Goal: Task Accomplishment & Management: Manage account settings

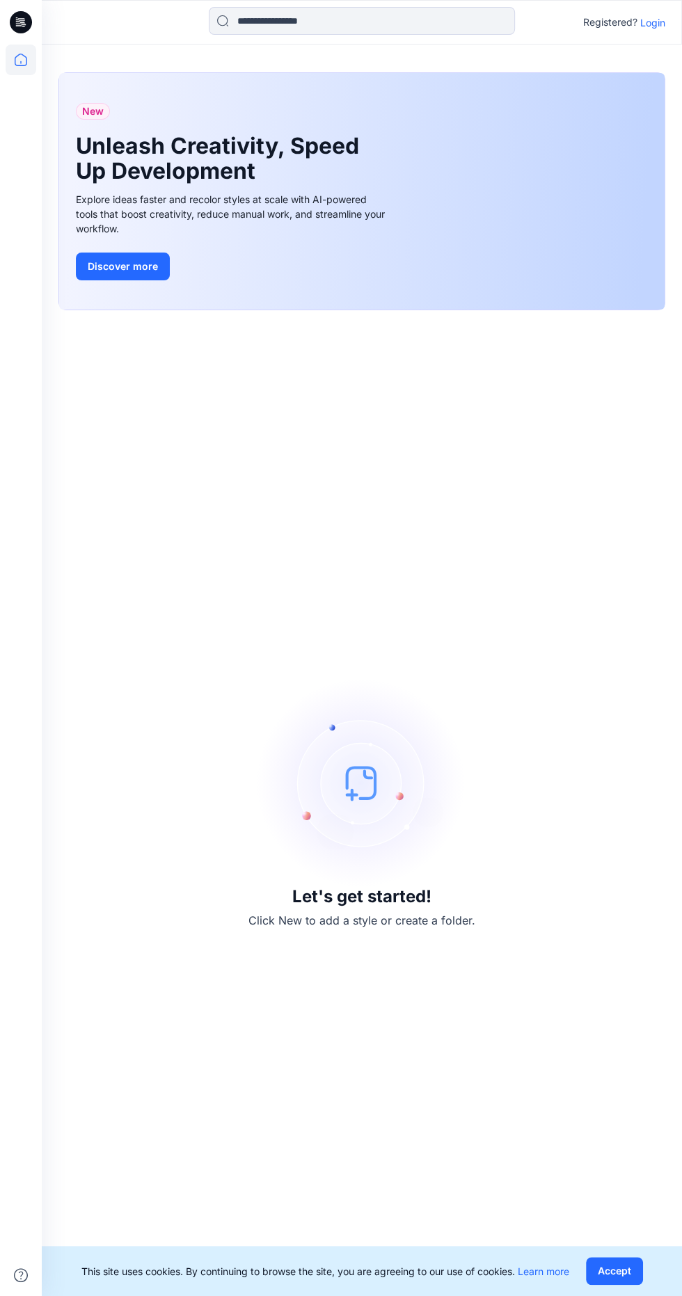
click at [652, 23] on p "Login" at bounding box center [652, 22] width 25 height 15
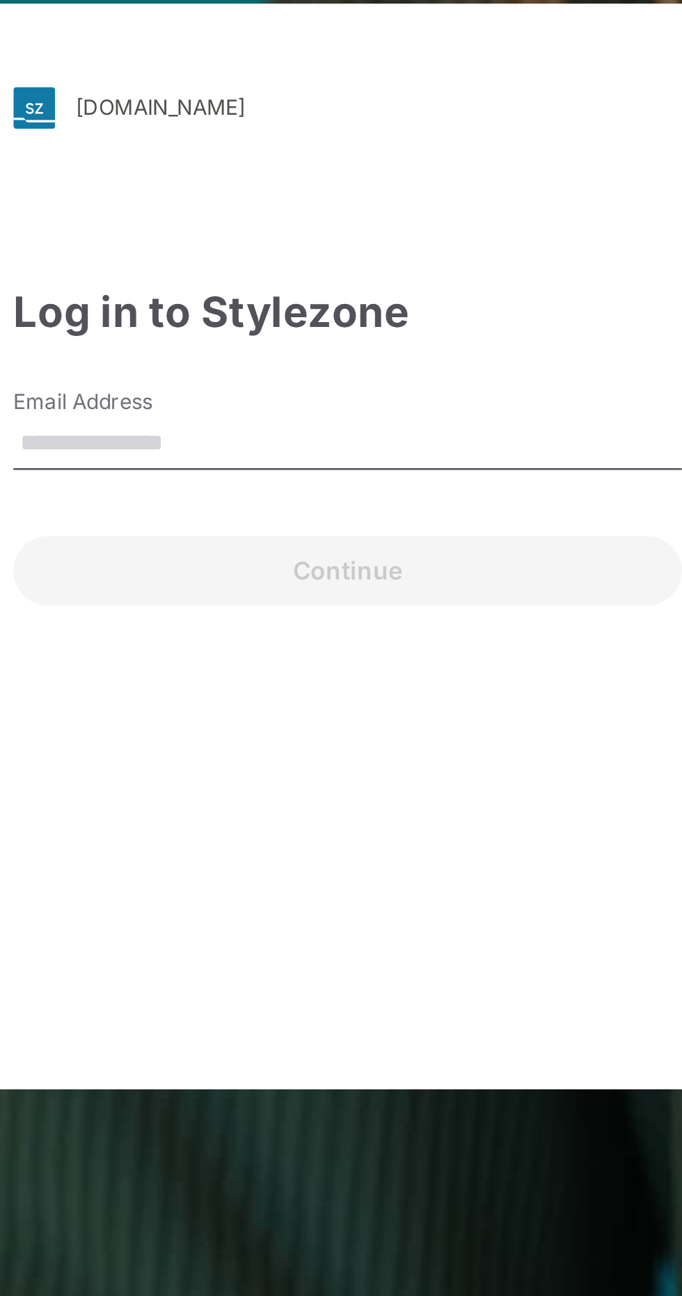
click at [307, 618] on input "Email Address" at bounding box center [340, 607] width 267 height 21
type input "**********"
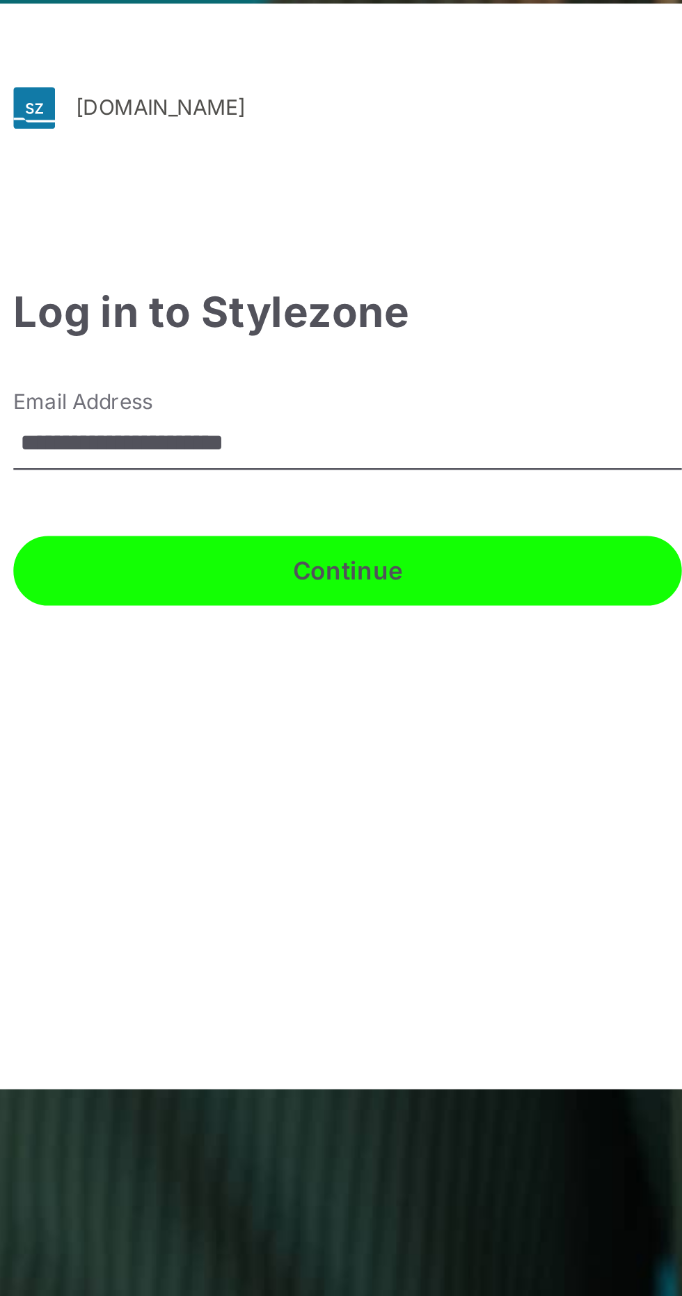
click at [348, 672] on button "Continue" at bounding box center [340, 658] width 267 height 28
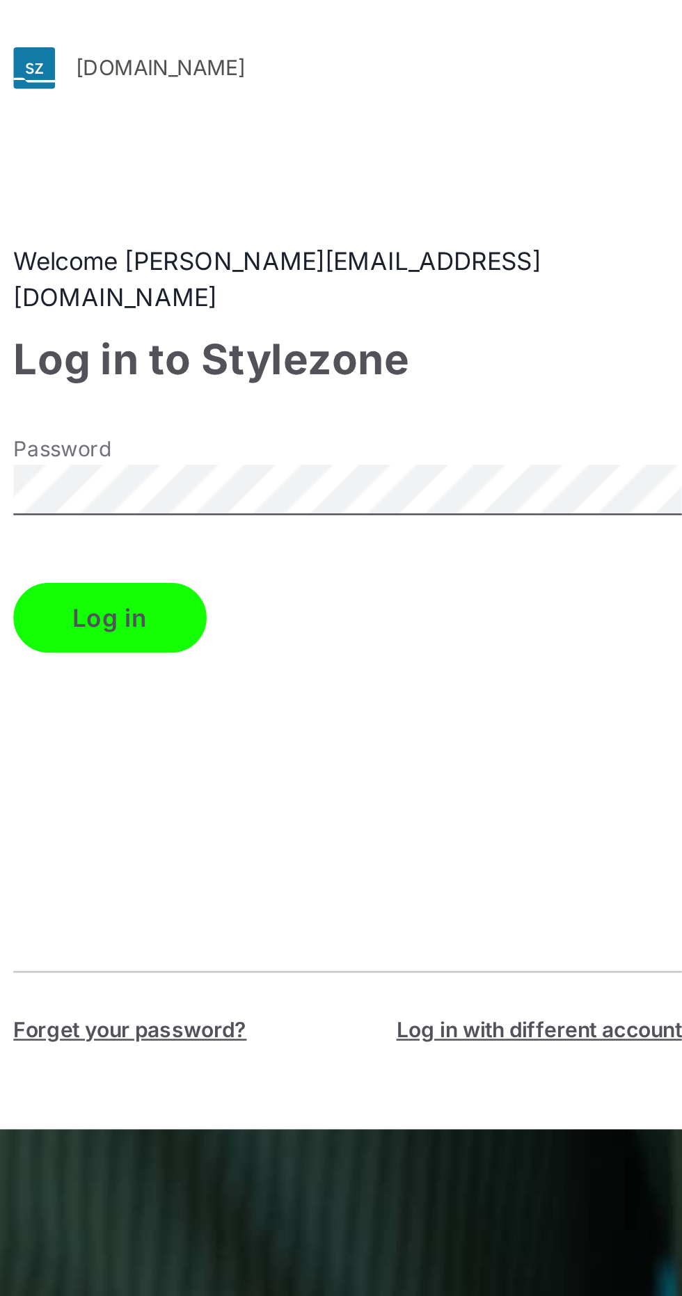
click at [267, 691] on button "Log in" at bounding box center [245, 677] width 77 height 28
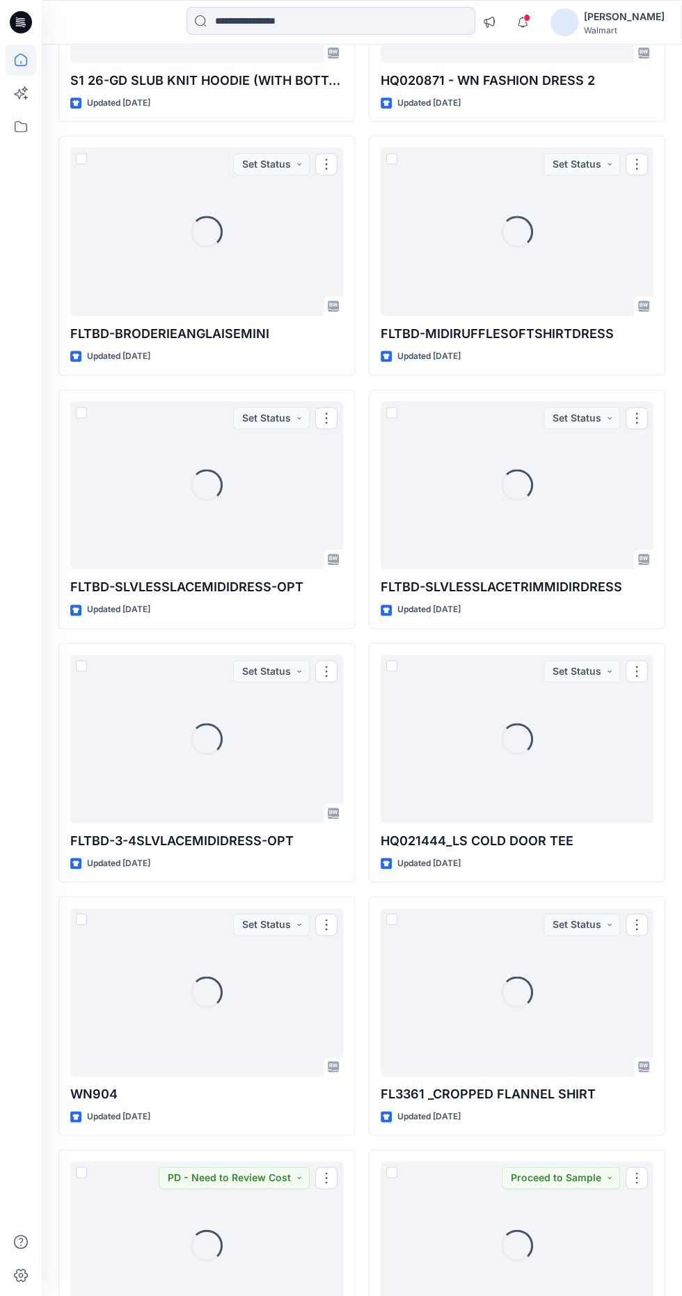
scroll to position [41269, 0]
